Goal: Information Seeking & Learning: Learn about a topic

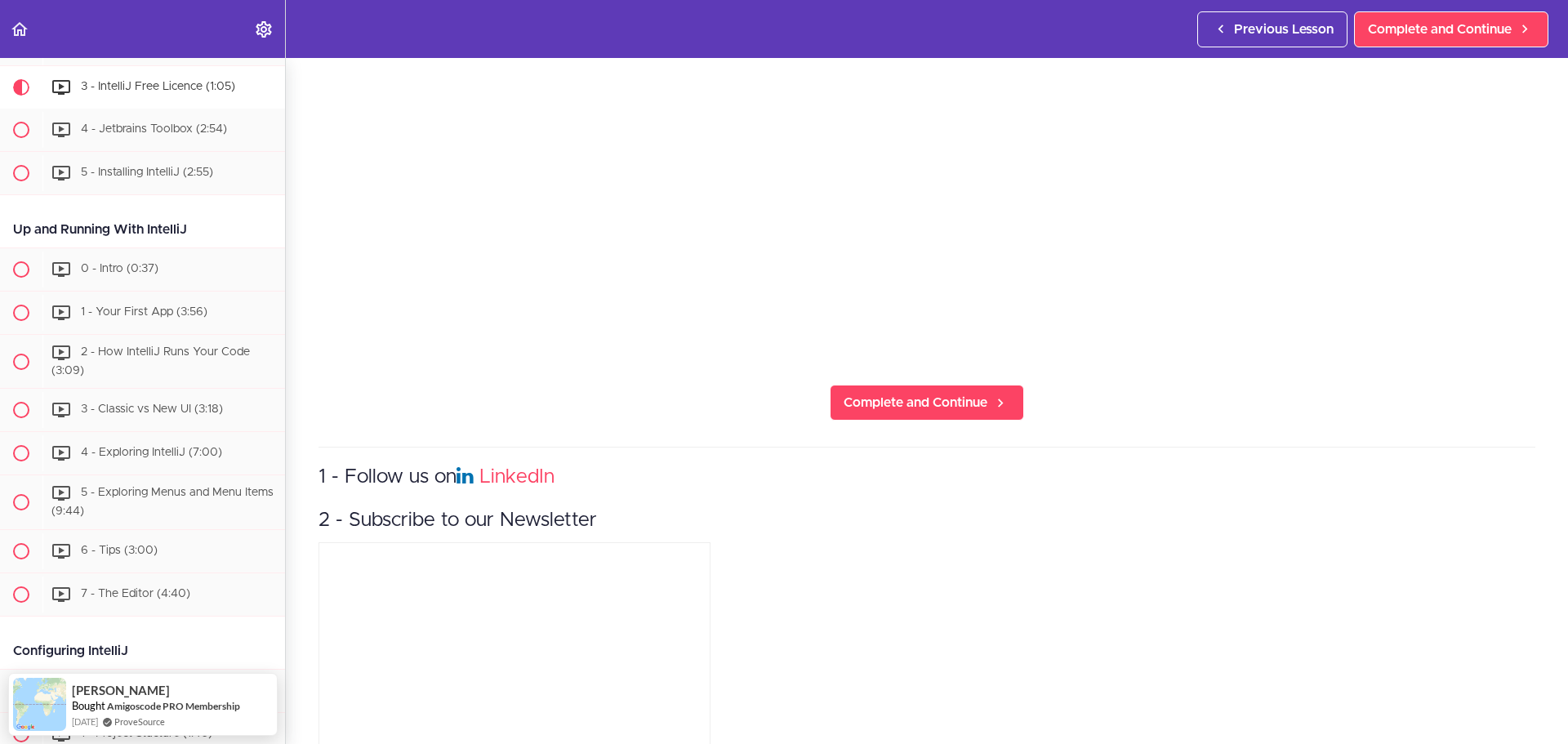
scroll to position [653, 0]
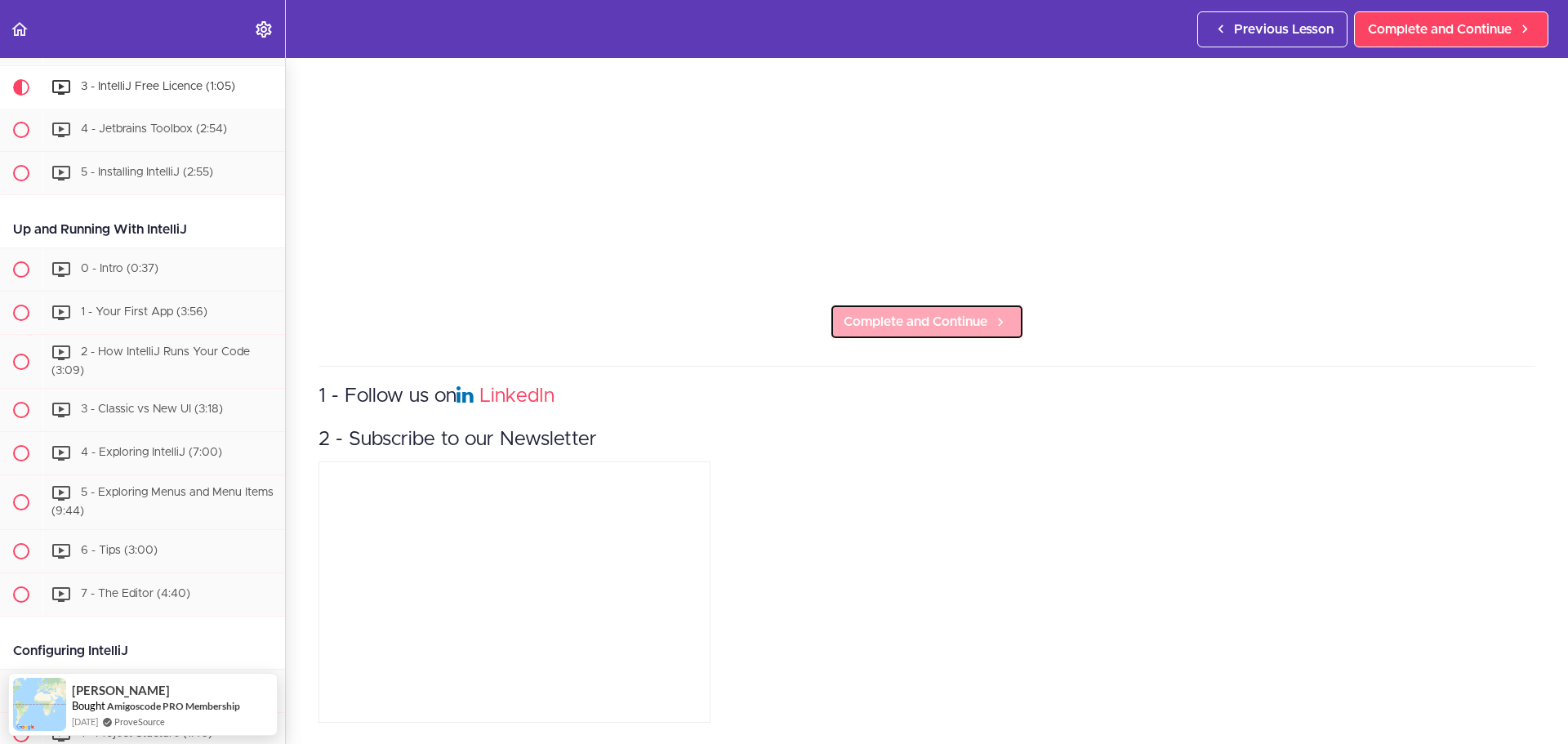
click at [938, 312] on span "Complete and Continue" at bounding box center [915, 321] width 144 height 19
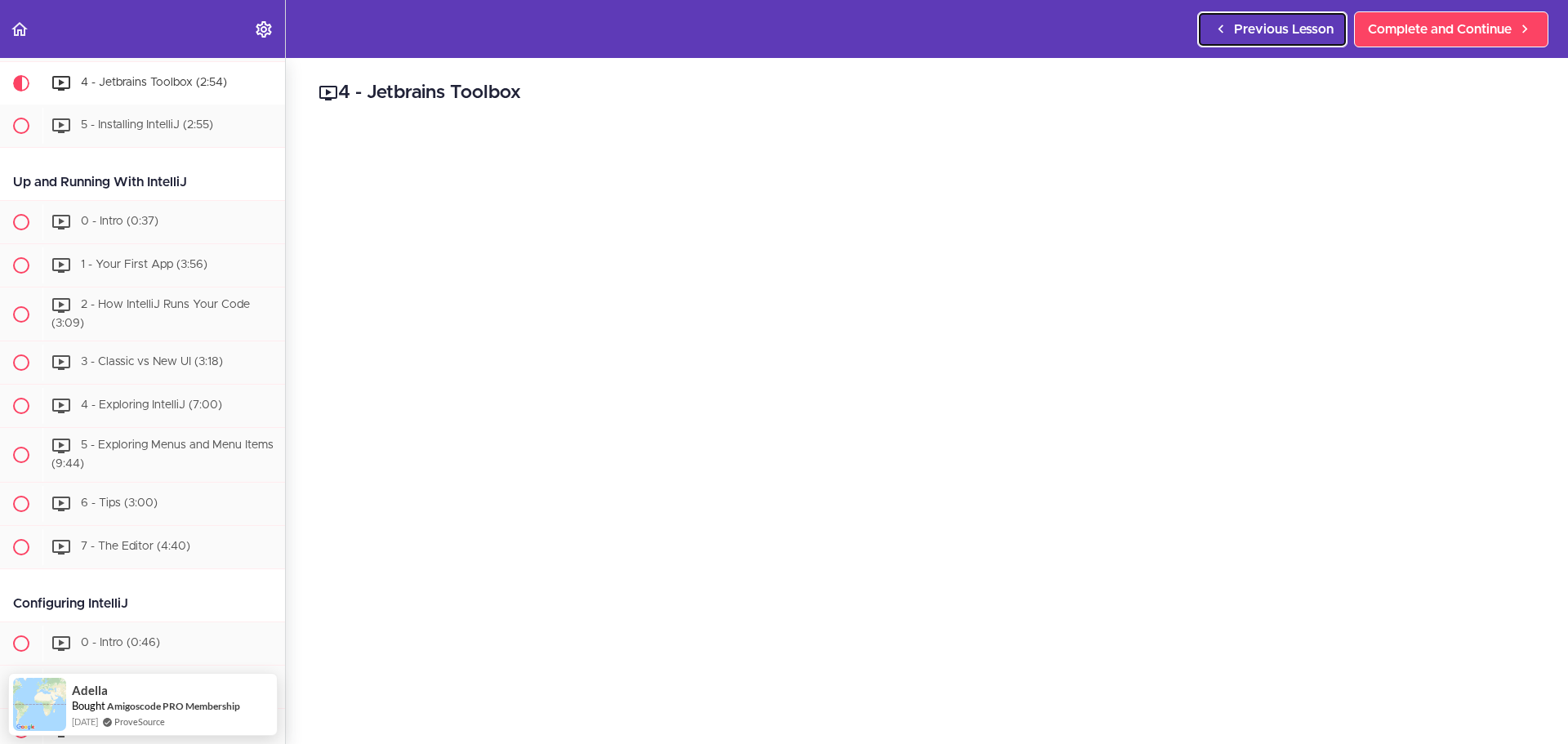
click at [1229, 30] on link "Previous Lesson" at bounding box center [1272, 29] width 151 height 36
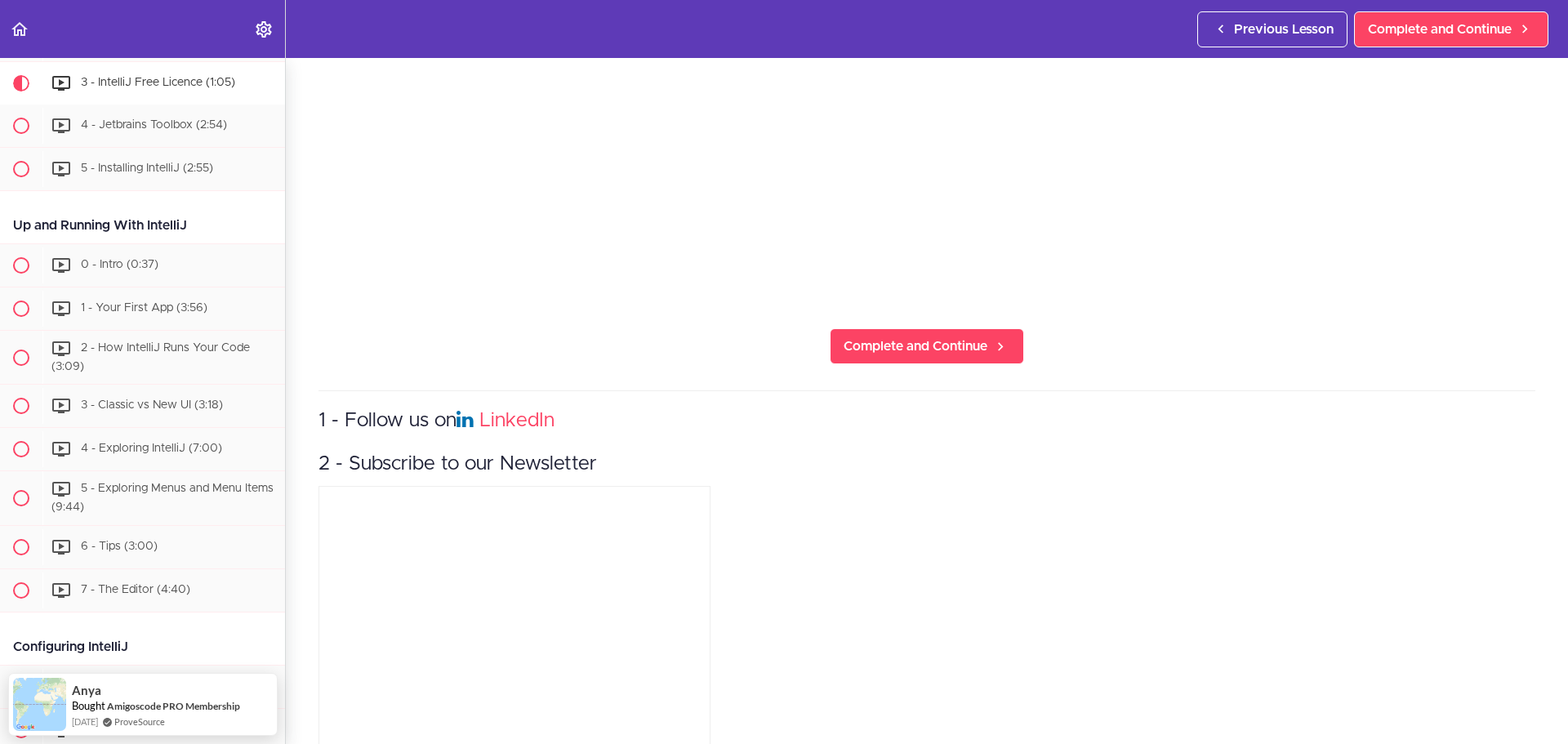
scroll to position [653, 0]
